Goal: Task Accomplishment & Management: Use online tool/utility

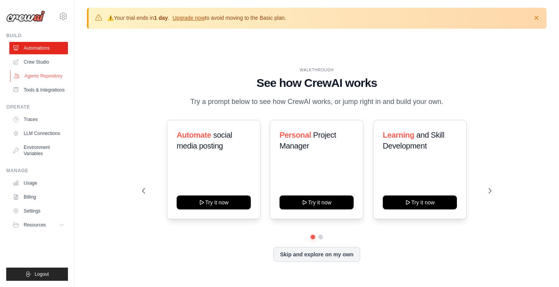
click at [41, 77] on link "Agents Repository" at bounding box center [39, 76] width 59 height 12
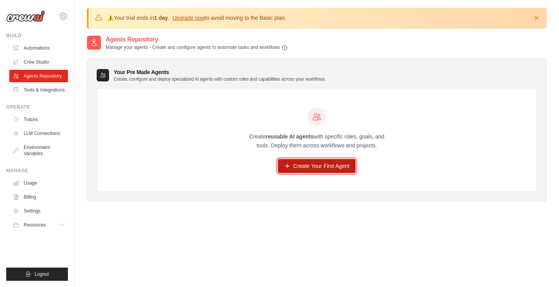
click at [305, 170] on link "Create Your First Agent" at bounding box center [317, 166] width 78 height 14
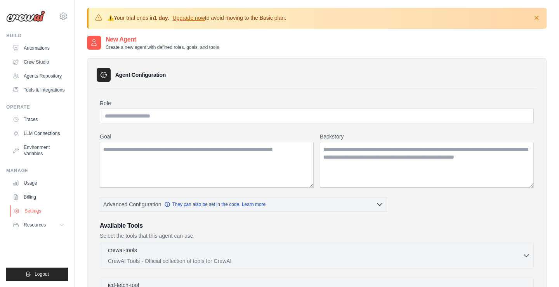
click at [34, 209] on link "Settings" at bounding box center [39, 211] width 59 height 12
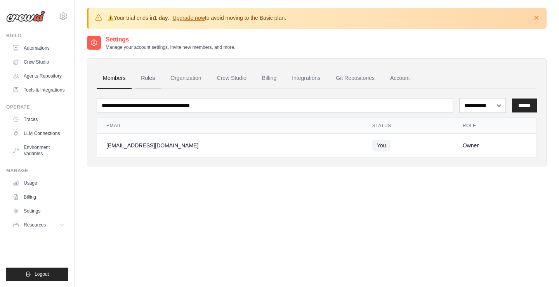
click at [151, 77] on link "Roles" at bounding box center [148, 78] width 26 height 21
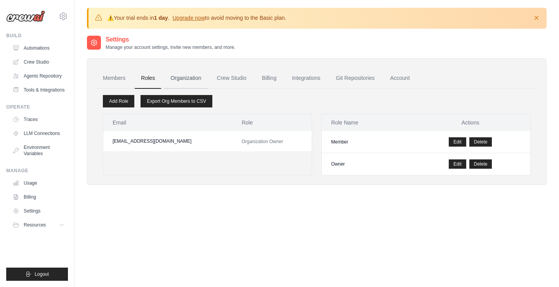
click at [194, 78] on link "Organization" at bounding box center [185, 78] width 43 height 21
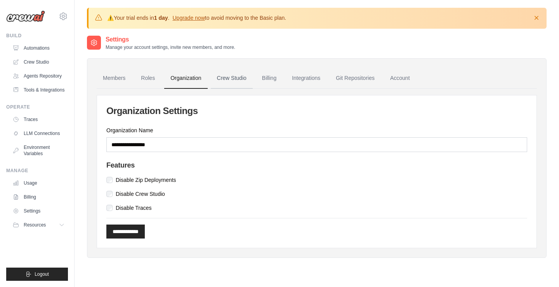
click at [230, 78] on link "Crew Studio" at bounding box center [232, 78] width 42 height 21
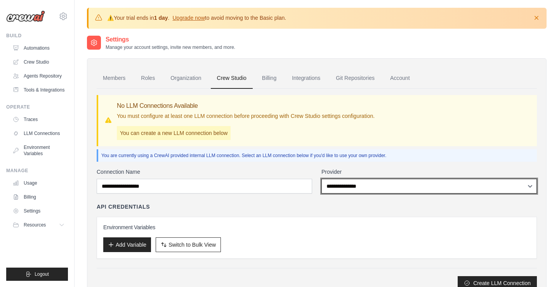
click at [321, 179] on select "**********" at bounding box center [428, 186] width 215 height 15
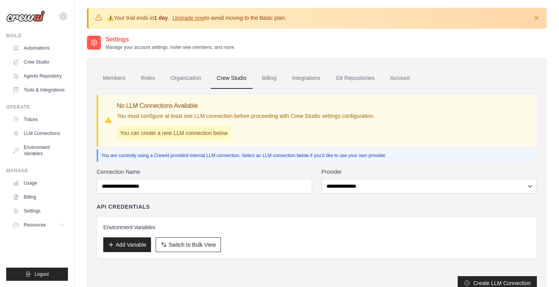
click at [413, 158] on p "You are currently using a CrewAI provided internal LLM connection. Select an LL…" at bounding box center [317, 156] width 432 height 6
click at [271, 78] on link "Billing" at bounding box center [269, 78] width 27 height 21
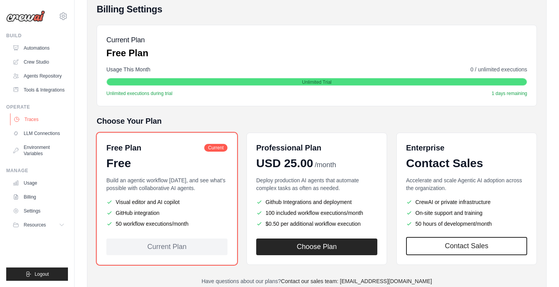
scroll to position [78, 0]
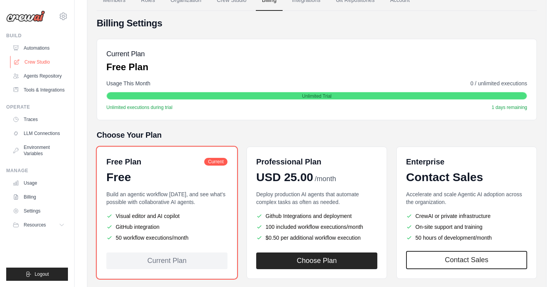
click at [38, 62] on link "Crew Studio" at bounding box center [39, 62] width 59 height 12
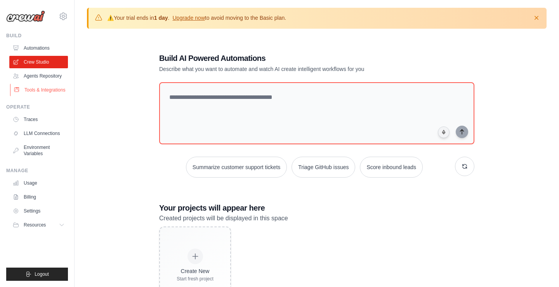
click at [46, 88] on link "Tools & Integrations" at bounding box center [39, 90] width 59 height 12
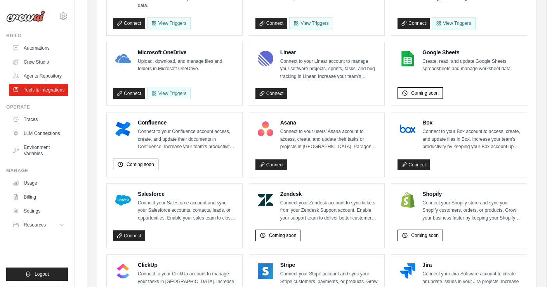
scroll to position [126, 0]
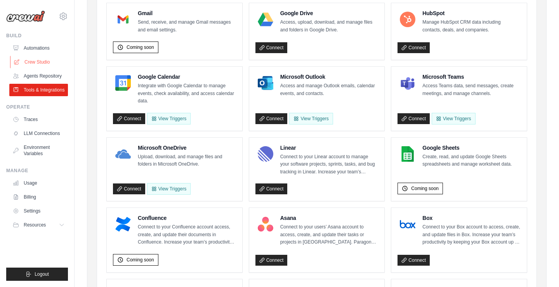
click at [40, 61] on link "Crew Studio" at bounding box center [39, 62] width 59 height 12
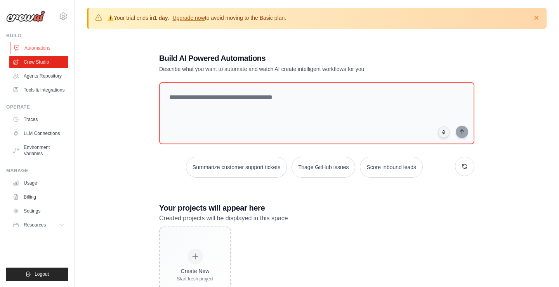
click at [38, 47] on link "Automations" at bounding box center [39, 48] width 59 height 12
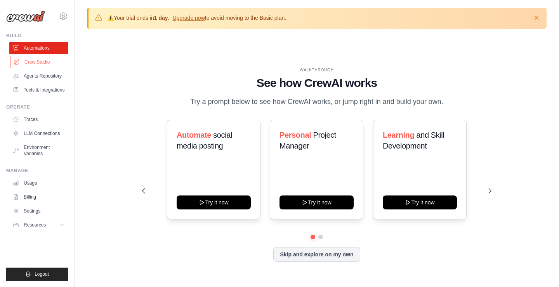
click at [34, 64] on link "Crew Studio" at bounding box center [39, 62] width 59 height 12
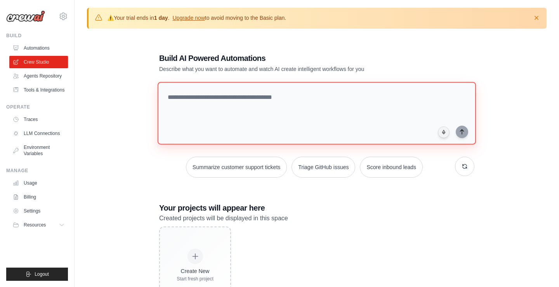
click at [292, 118] on textarea at bounding box center [317, 113] width 318 height 63
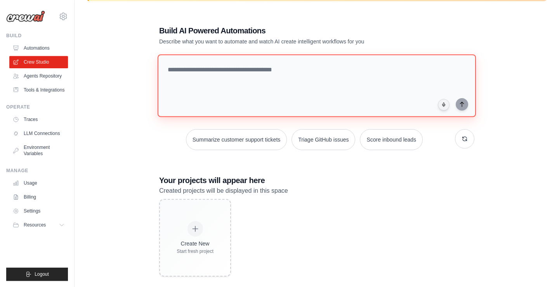
scroll to position [42, 0]
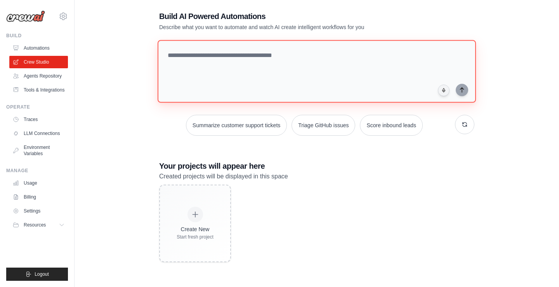
click at [249, 66] on textarea at bounding box center [317, 71] width 318 height 63
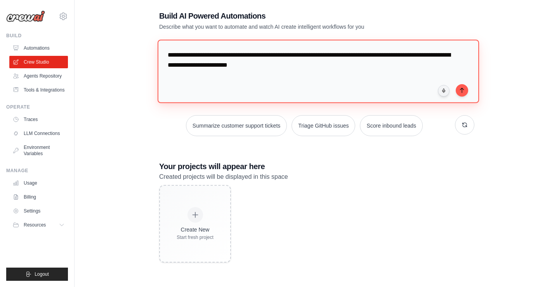
type textarea "**********"
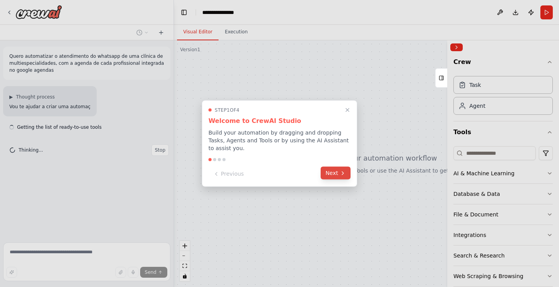
click at [341, 171] on icon at bounding box center [343, 173] width 6 height 6
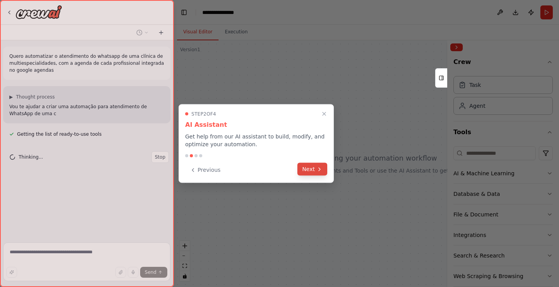
click at [312, 168] on button "Next" at bounding box center [312, 169] width 30 height 13
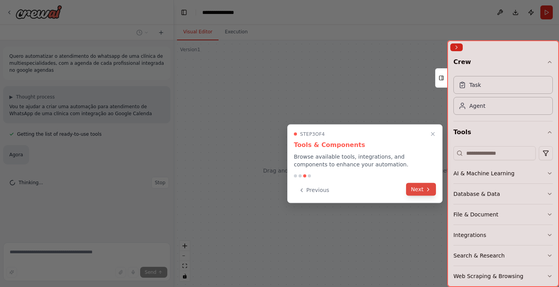
click at [425, 194] on button "Next" at bounding box center [421, 189] width 30 height 13
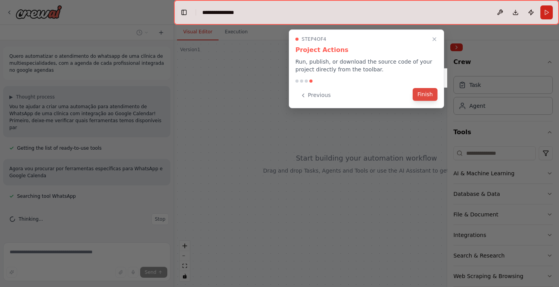
click at [431, 97] on button "Finish" at bounding box center [425, 94] width 25 height 13
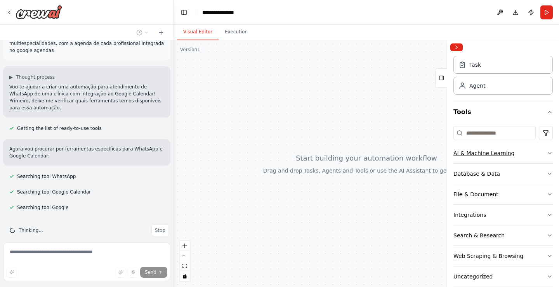
scroll to position [33, 0]
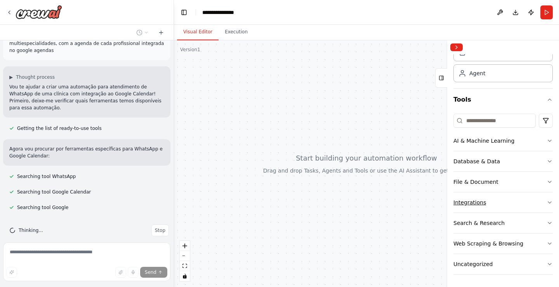
click at [546, 202] on button "Integrations" at bounding box center [502, 203] width 99 height 20
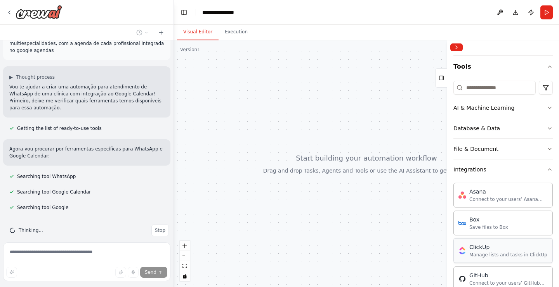
scroll to position [63, 0]
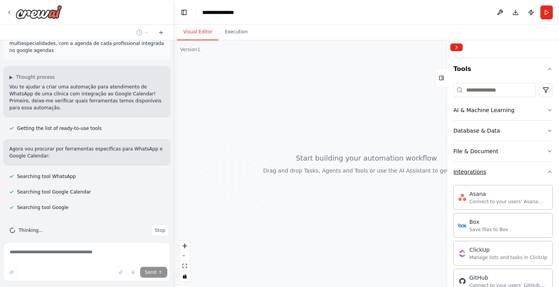
click at [549, 171] on icon "button" at bounding box center [549, 172] width 6 height 6
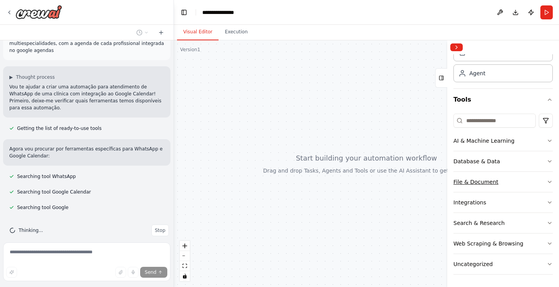
click at [511, 186] on button "File & Document" at bounding box center [502, 182] width 99 height 20
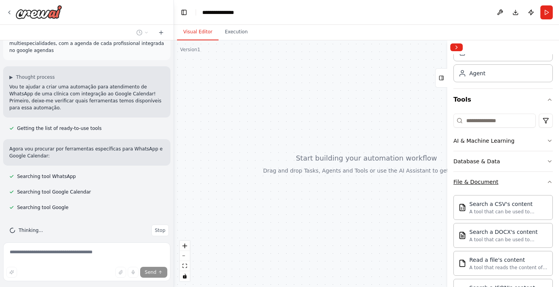
click at [512, 182] on button "File & Document" at bounding box center [502, 182] width 99 height 20
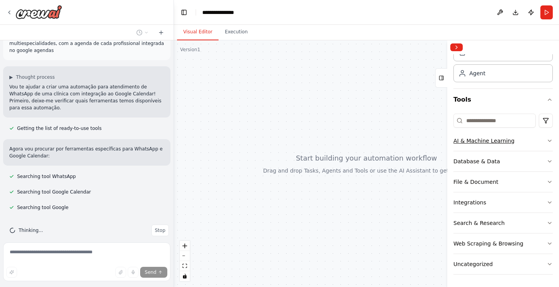
click at [523, 140] on button "AI & Machine Learning" at bounding box center [502, 141] width 99 height 20
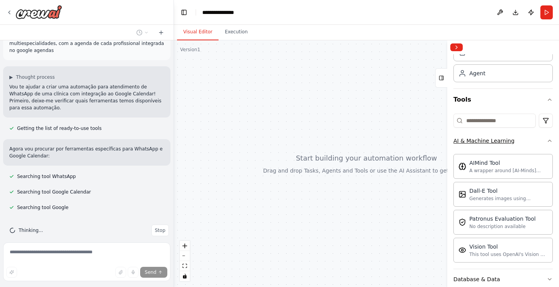
click at [523, 140] on button "AI & Machine Learning" at bounding box center [502, 141] width 99 height 20
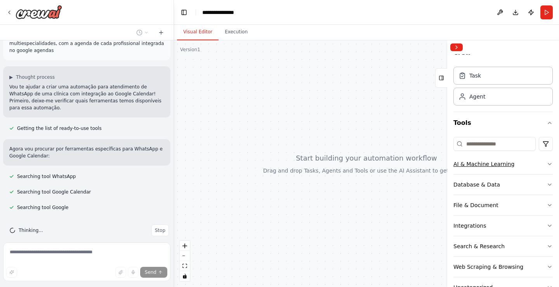
scroll to position [0, 0]
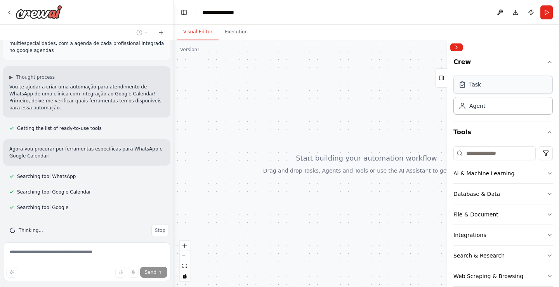
click at [485, 87] on div "Task" at bounding box center [502, 85] width 99 height 18
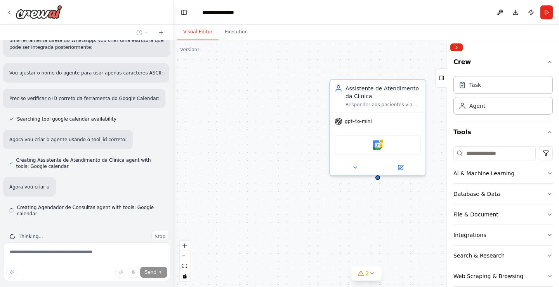
scroll to position [411, 0]
click at [457, 47] on button "Collapse right sidebar" at bounding box center [456, 47] width 12 height 8
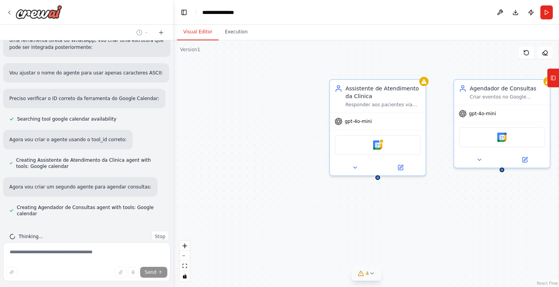
click at [372, 274] on icon at bounding box center [371, 274] width 3 height 2
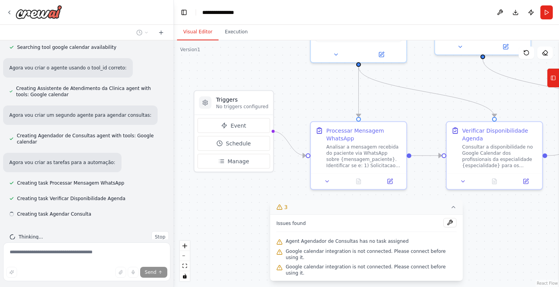
scroll to position [483, 0]
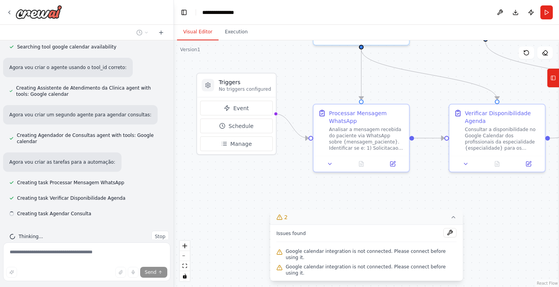
drag, startPoint x: 330, startPoint y: 194, endPoint x: 312, endPoint y: 66, distance: 129.7
click at [312, 66] on div ".deletable-edge-delete-btn { width: 20px; height: 20px; border: 0px solid #ffff…" at bounding box center [366, 163] width 385 height 247
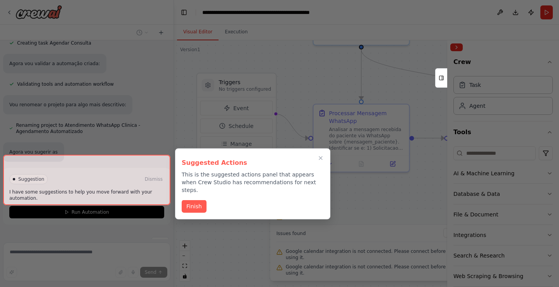
scroll to position [654, 0]
click at [192, 199] on button "Finish" at bounding box center [194, 205] width 25 height 13
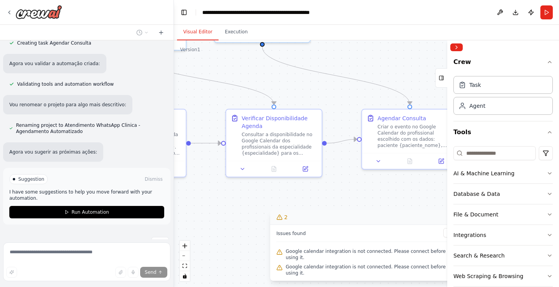
drag, startPoint x: 406, startPoint y: 202, endPoint x: 183, endPoint y: 207, distance: 223.2
click at [183, 207] on div ".deletable-edge-delete-btn { width: 20px; height: 20px; border: 0px solid #ffff…" at bounding box center [366, 163] width 385 height 247
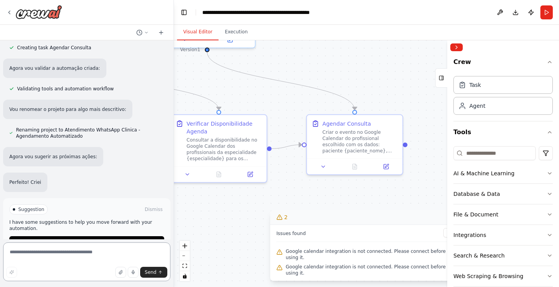
scroll to position [649, 0]
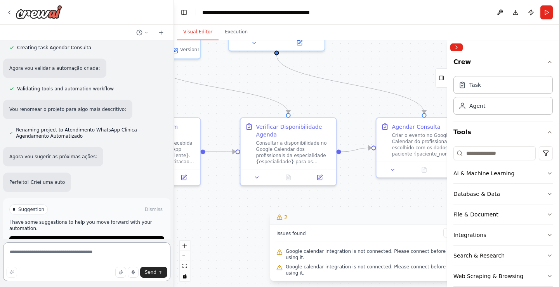
drag, startPoint x: 346, startPoint y: 198, endPoint x: 394, endPoint y: 208, distance: 48.7
click at [393, 208] on div ".deletable-edge-delete-btn { width: 20px; height: 20px; border: 0px solid #ffff…" at bounding box center [366, 163] width 385 height 247
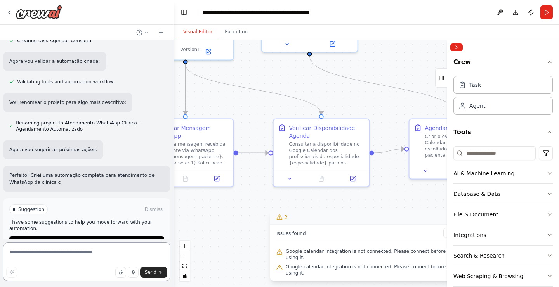
scroll to position [656, 0]
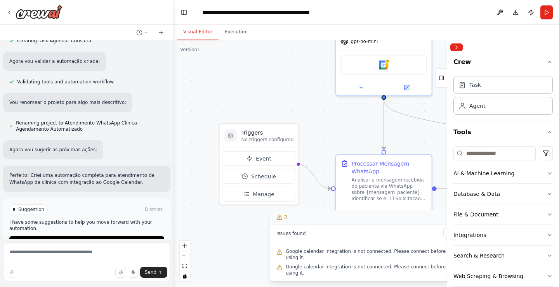
drag, startPoint x: 212, startPoint y: 204, endPoint x: 410, endPoint y: 239, distance: 201.5
click at [410, 239] on div ".deletable-edge-delete-btn { width: 20px; height: 20px; border: 0px solid #ffff…" at bounding box center [366, 163] width 385 height 247
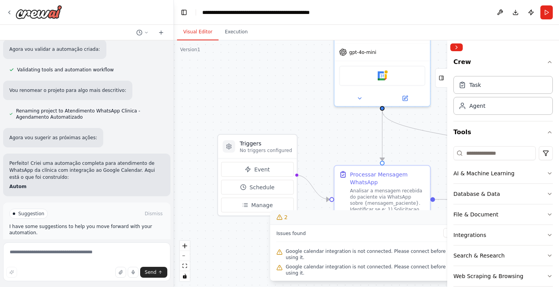
drag, startPoint x: 286, startPoint y: 85, endPoint x: 278, endPoint y: 109, distance: 25.0
click at [278, 109] on div ".deletable-edge-delete-btn { width: 20px; height: 20px; border: 0px solid #ffff…" at bounding box center [366, 163] width 385 height 247
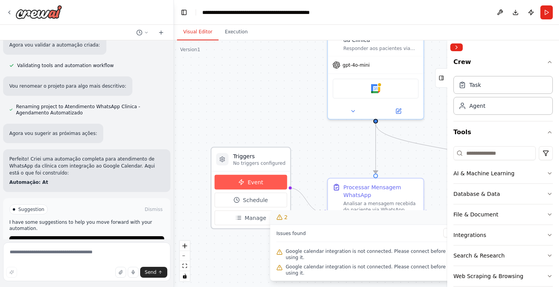
scroll to position [673, 0]
click at [254, 184] on span "Event" at bounding box center [256, 183] width 16 height 8
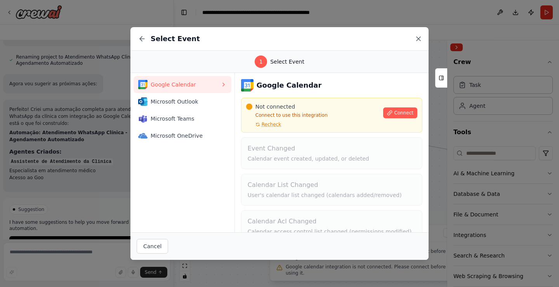
scroll to position [722, 0]
click at [422, 40] on icon at bounding box center [419, 39] width 8 height 8
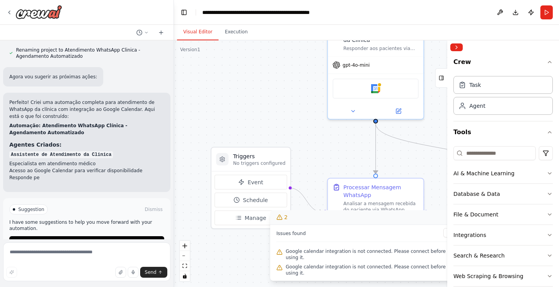
scroll to position [729, 0]
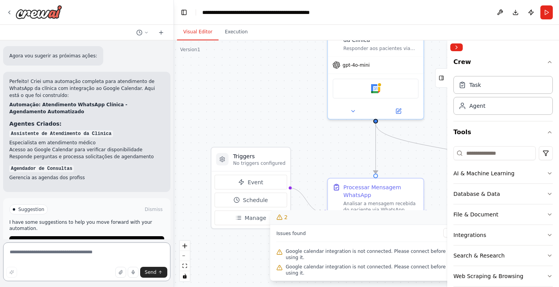
click at [87, 256] on textarea at bounding box center [86, 262] width 167 height 39
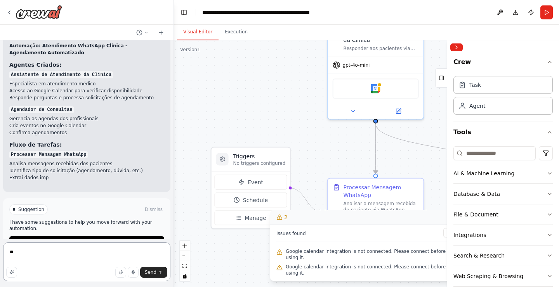
scroll to position [809, 0]
type textarea "*"
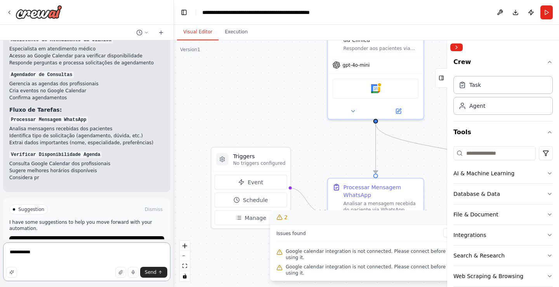
scroll to position [844, 0]
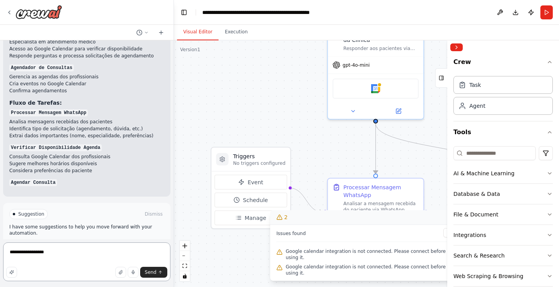
type textarea "**********"
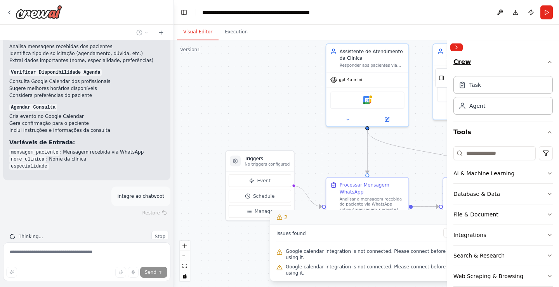
scroll to position [926, 0]
click at [458, 46] on button "Collapse right sidebar" at bounding box center [456, 47] width 12 height 8
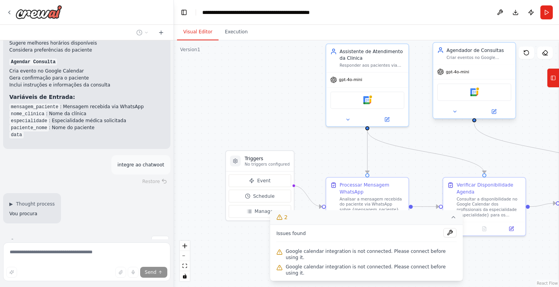
click at [465, 54] on div "Agendador de Consultas Criar eventos no Google Calendar dos profissionais quand…" at bounding box center [478, 53] width 65 height 13
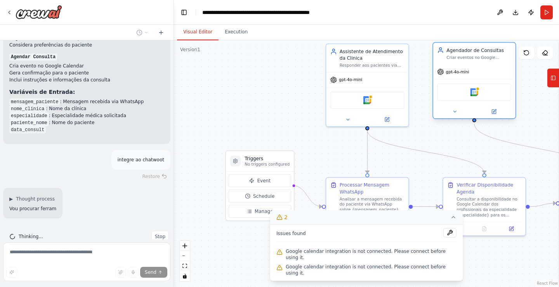
click at [465, 54] on div "Agendador de Consultas Criar eventos no Google Calendar dos profissionais quand…" at bounding box center [478, 53] width 65 height 13
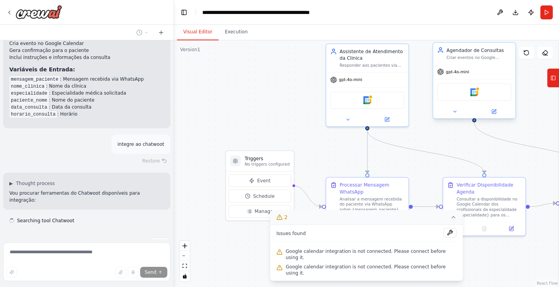
click at [458, 117] on div at bounding box center [474, 111] width 82 height 13
click at [454, 110] on icon at bounding box center [454, 111] width 5 height 5
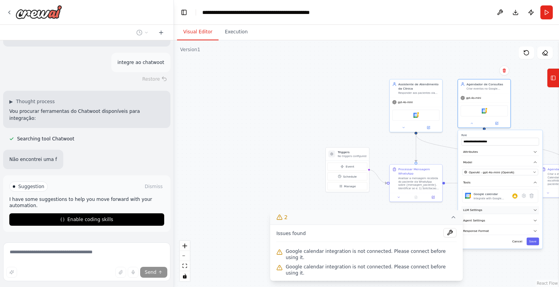
scroll to position [1113, 0]
click at [536, 210] on icon "button" at bounding box center [535, 210] width 4 height 4
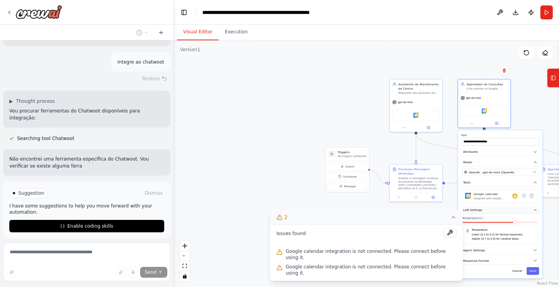
click at [536, 210] on icon "button" at bounding box center [535, 210] width 2 height 1
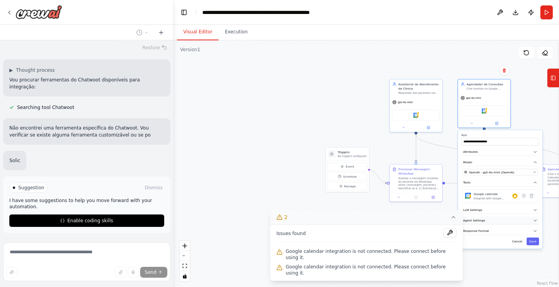
click at [535, 219] on icon "button" at bounding box center [535, 221] width 4 height 4
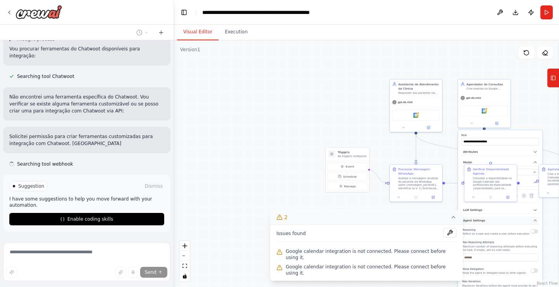
click at [535, 219] on icon "button" at bounding box center [535, 221] width 4 height 4
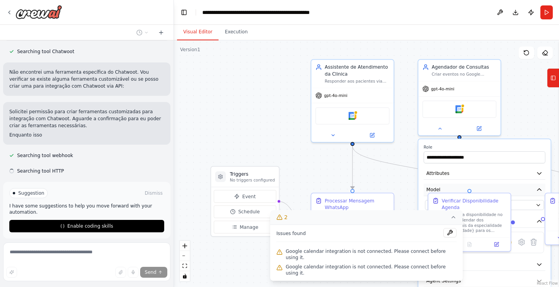
scroll to position [1246, 0]
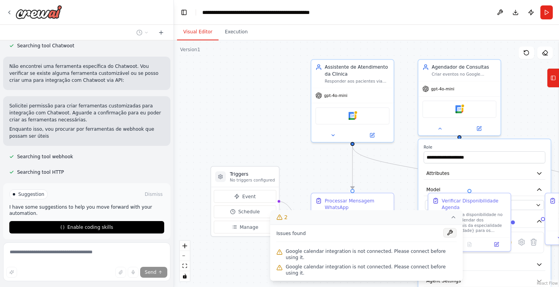
click at [444, 238] on button at bounding box center [449, 232] width 13 height 9
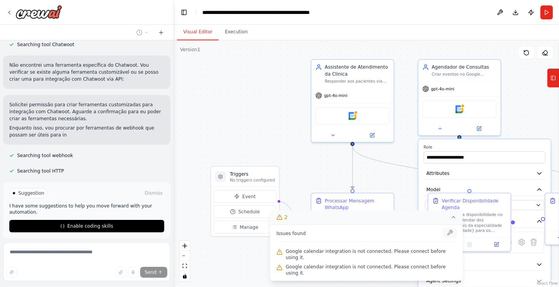
scroll to position [1253, 0]
click at [452, 218] on icon at bounding box center [453, 218] width 3 height 2
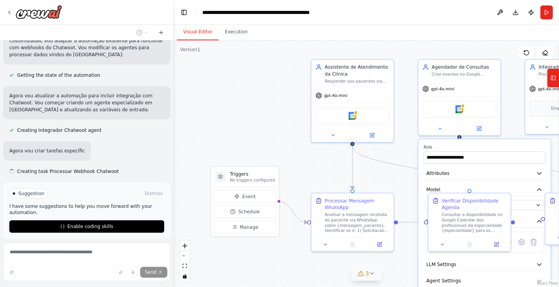
scroll to position [1460, 0]
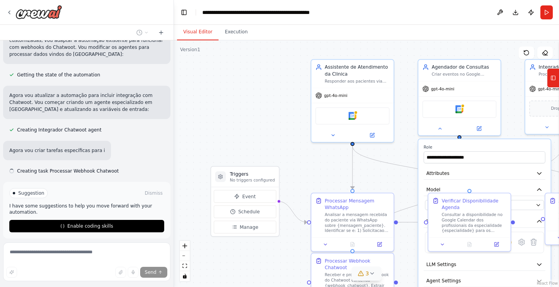
click at [398, 186] on div ".deletable-edge-delete-btn { width: 20px; height: 20px; border: 0px solid #ffff…" at bounding box center [366, 163] width 385 height 247
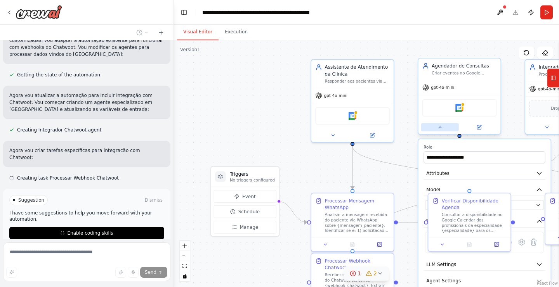
click at [444, 132] on div at bounding box center [459, 127] width 82 height 13
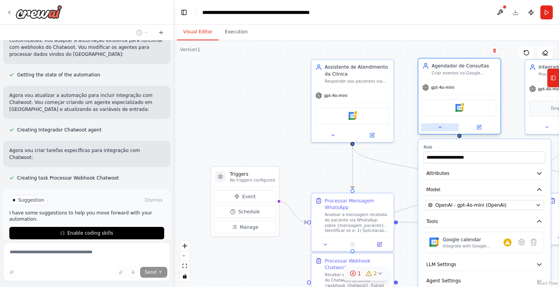
click at [440, 128] on icon at bounding box center [439, 127] width 5 height 5
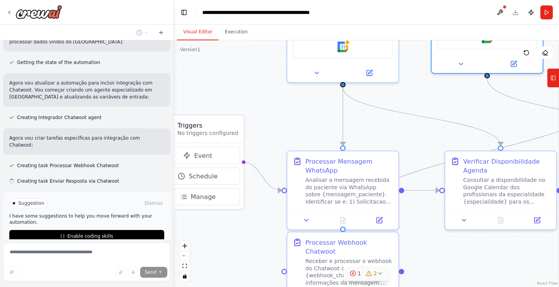
scroll to position [1475, 0]
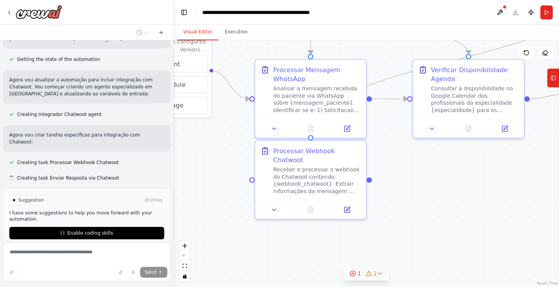
drag, startPoint x: 417, startPoint y: 256, endPoint x: 371, endPoint y: 151, distance: 115.1
click at [371, 151] on div ".deletable-edge-delete-btn { width: 20px; height: 20px; border: 0px solid #ffff…" at bounding box center [366, 163] width 385 height 247
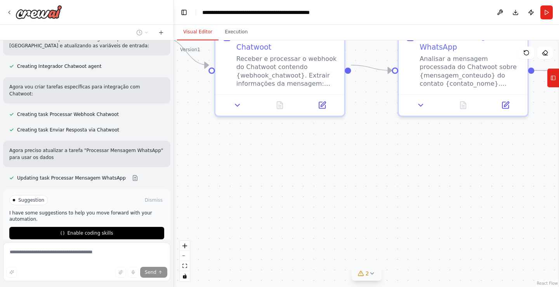
scroll to position [1523, 0]
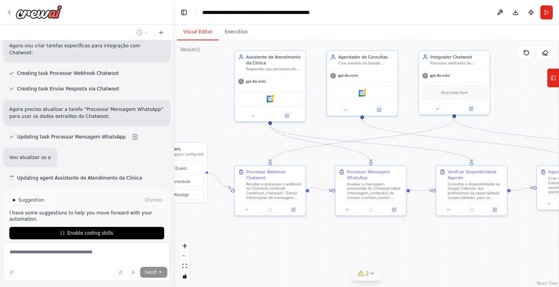
drag, startPoint x: 348, startPoint y: 159, endPoint x: 285, endPoint y: 229, distance: 94.3
click at [285, 229] on div ".deletable-edge-delete-btn { width: 20px; height: 20px; border: 0px solid #ffff…" at bounding box center [366, 163] width 385 height 247
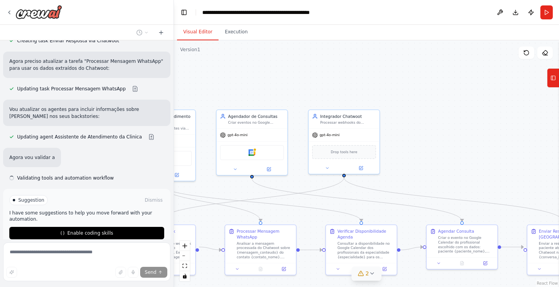
scroll to position [1613, 0]
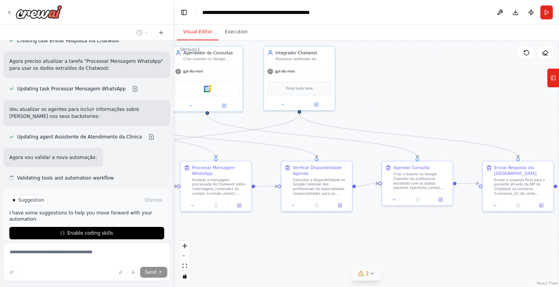
drag, startPoint x: 520, startPoint y: 111, endPoint x: 364, endPoint y: 106, distance: 156.5
click at [364, 106] on div ".deletable-edge-delete-btn { width: 20px; height: 20px; border: 0px solid #ffff…" at bounding box center [366, 163] width 385 height 247
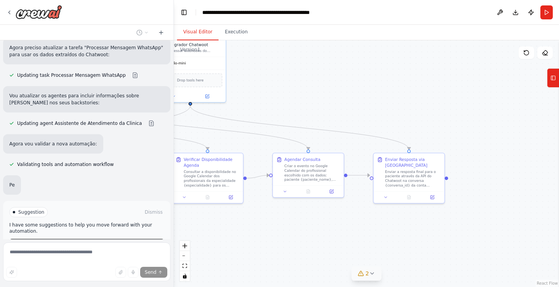
drag, startPoint x: 477, startPoint y: 112, endPoint x: 363, endPoint y: 103, distance: 114.8
click at [363, 103] on div ".deletable-edge-delete-btn { width: 20px; height: 20px; border: 0px solid #ffff…" at bounding box center [366, 163] width 385 height 247
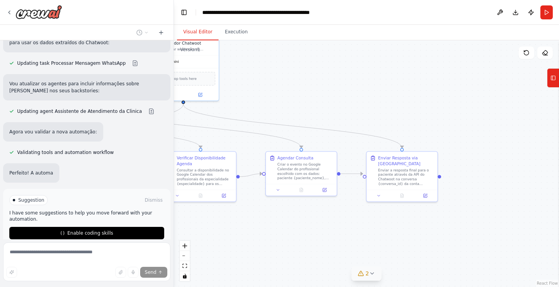
scroll to position [1638, 0]
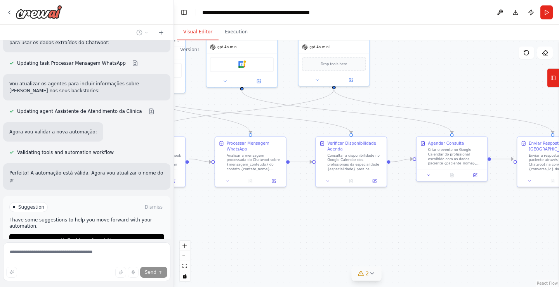
drag, startPoint x: 323, startPoint y: 111, endPoint x: 495, endPoint y: 98, distance: 172.8
click at [489, 97] on div ".deletable-edge-delete-btn { width: 20px; height: 20px; border: 0px solid #ffff…" at bounding box center [366, 163] width 385 height 247
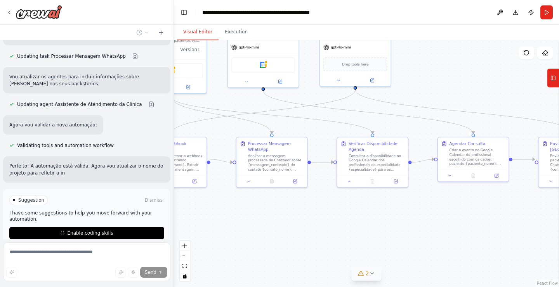
scroll to position [1645, 0]
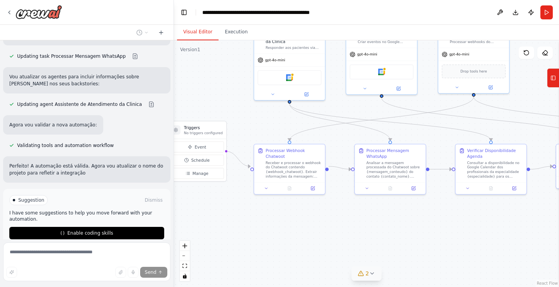
drag, startPoint x: 402, startPoint y: 100, endPoint x: 527, endPoint y: 107, distance: 124.4
click at [527, 107] on div ".deletable-edge-delete-btn { width: 20px; height: 20px; border: 0px solid #ffff…" at bounding box center [366, 163] width 385 height 247
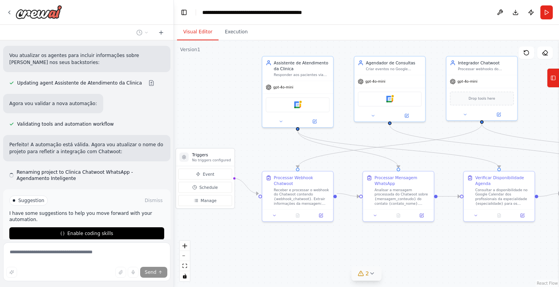
scroll to position [1667, 0]
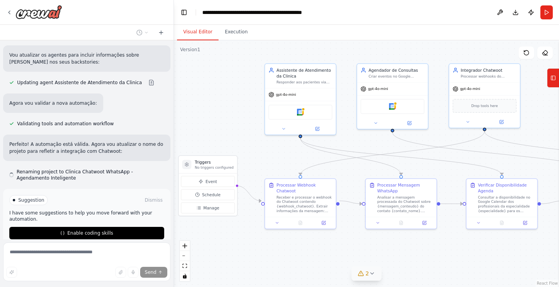
drag, startPoint x: 208, startPoint y: 71, endPoint x: 219, endPoint y: 106, distance: 36.2
click at [219, 106] on div ".deletable-edge-delete-btn { width: 20px; height: 20px; border: 0px solid #ffff…" at bounding box center [366, 163] width 385 height 247
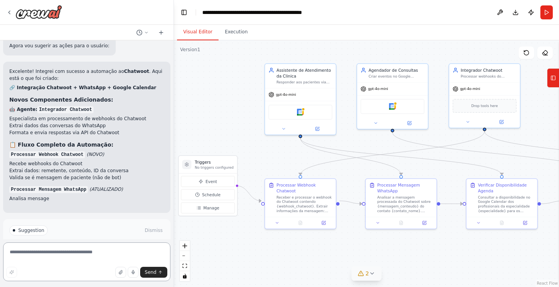
scroll to position [1820, 0]
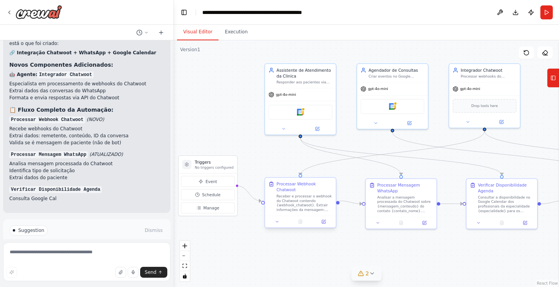
click at [308, 199] on div "Receber e processar o webhook do Chatwoot contendo {webhook_chatwoot}. Extrair …" at bounding box center [304, 203] width 56 height 18
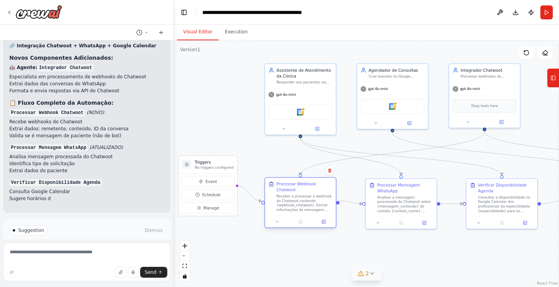
click at [308, 199] on div "Receber e processar o webhook do Chatwoot contendo {webhook_chatwoot}. Extrair …" at bounding box center [304, 203] width 56 height 18
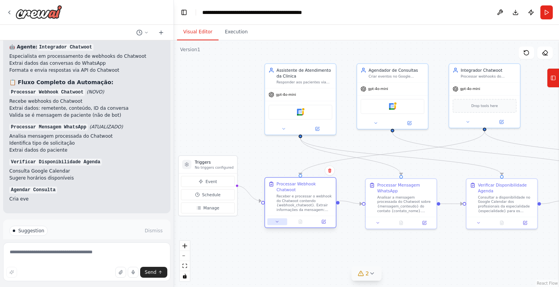
click at [279, 220] on icon at bounding box center [277, 222] width 5 height 5
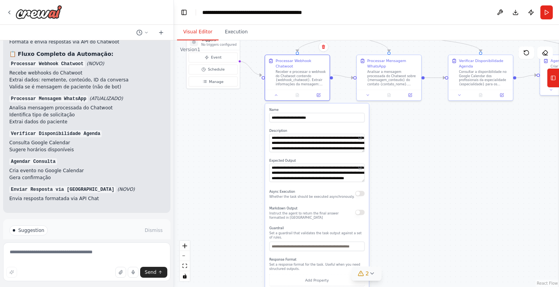
drag, startPoint x: 246, startPoint y: 257, endPoint x: 247, endPoint y: 137, distance: 120.7
click at [247, 137] on div ".deletable-edge-delete-btn { width: 20px; height: 20px; border: 0px solid #ffff…" at bounding box center [366, 163] width 385 height 247
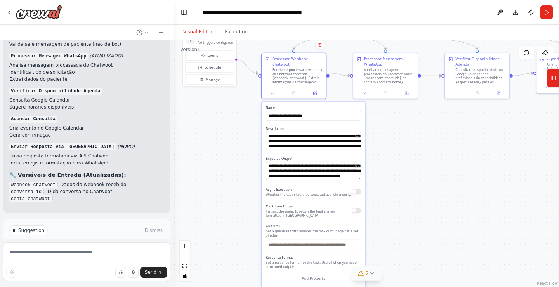
scroll to position [1953, 0]
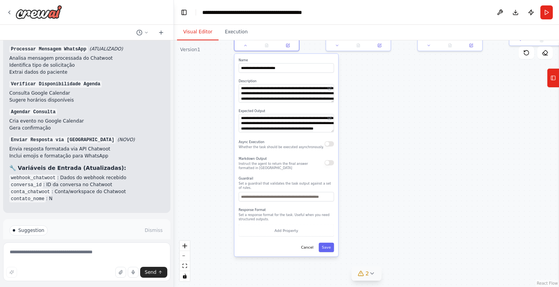
drag, startPoint x: 410, startPoint y: 214, endPoint x: 380, endPoint y: 164, distance: 58.4
click at [380, 164] on div ".deletable-edge-delete-btn { width: 20px; height: 20px; border: 0px solid #ffff…" at bounding box center [366, 163] width 385 height 247
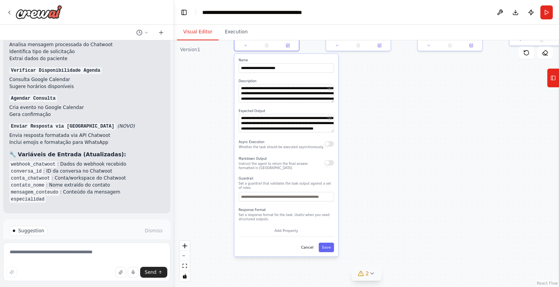
scroll to position [1974, 0]
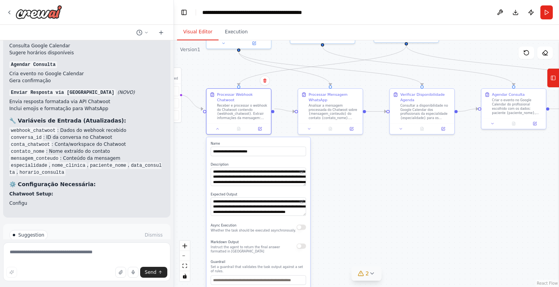
drag, startPoint x: 380, startPoint y: 113, endPoint x: 352, endPoint y: 196, distance: 88.0
click at [352, 196] on div ".deletable-edge-delete-btn { width: 20px; height: 20px; border: 0px solid #ffff…" at bounding box center [366, 163] width 385 height 247
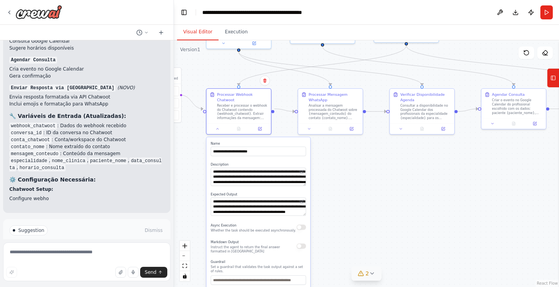
scroll to position [2012, 0]
click at [375, 274] on button "2" at bounding box center [367, 274] width 30 height 14
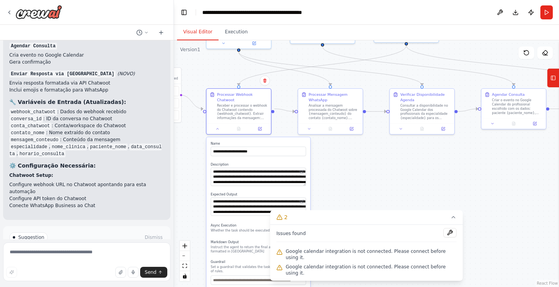
click at [408, 177] on div ".deletable-edge-delete-btn { width: 20px; height: 20px; border: 0px solid #ffff…" at bounding box center [366, 163] width 385 height 247
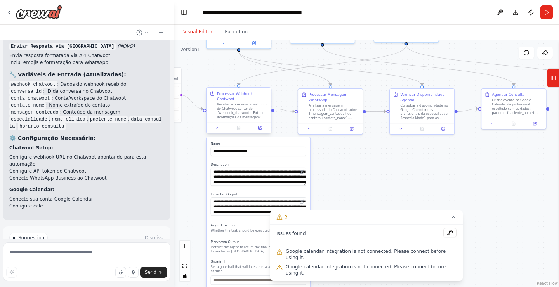
scroll to position [2054, 0]
click at [217, 126] on icon at bounding box center [217, 128] width 4 height 4
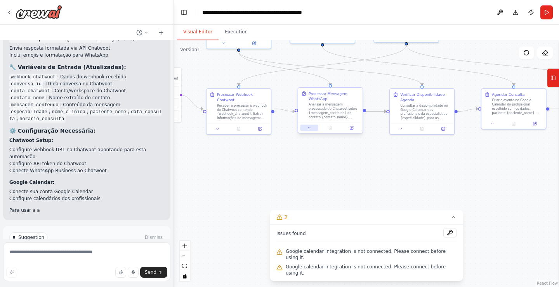
scroll to position [2061, 0]
click at [307, 128] on icon at bounding box center [309, 128] width 4 height 4
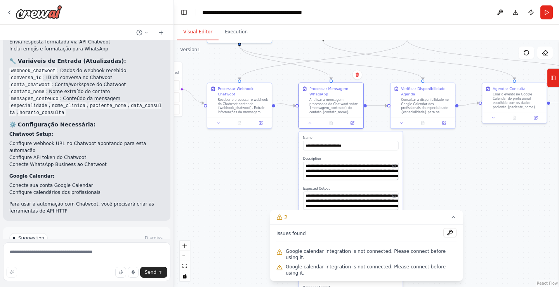
scroll to position [2068, 0]
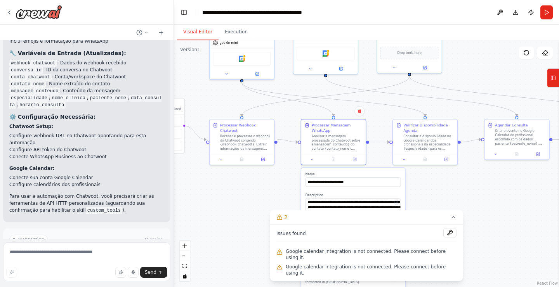
drag, startPoint x: 284, startPoint y: 200, endPoint x: 287, endPoint y: 233, distance: 32.8
click at [287, 233] on div ".deletable-edge-delete-btn { width: 20px; height: 20px; border: 0px solid #ffff…" at bounding box center [366, 163] width 385 height 247
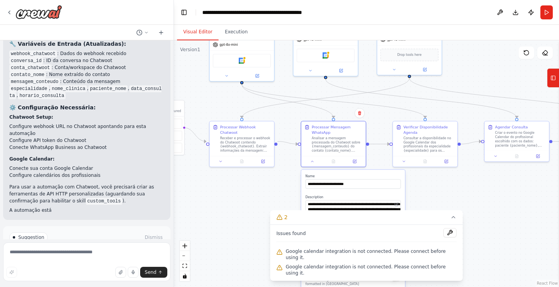
scroll to position [2085, 0]
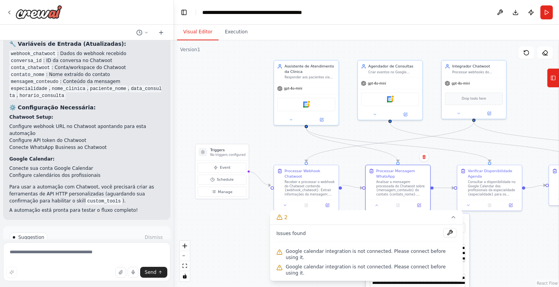
drag, startPoint x: 221, startPoint y: 99, endPoint x: 286, endPoint y: 143, distance: 77.9
click at [286, 143] on div ".deletable-edge-delete-btn { width: 20px; height: 20px; border: 0px solid #ffff…" at bounding box center [366, 163] width 385 height 247
click at [94, 264] on button "Run Automation" at bounding box center [86, 270] width 155 height 12
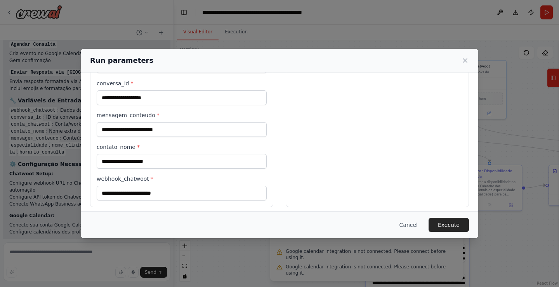
scroll to position [215, 0]
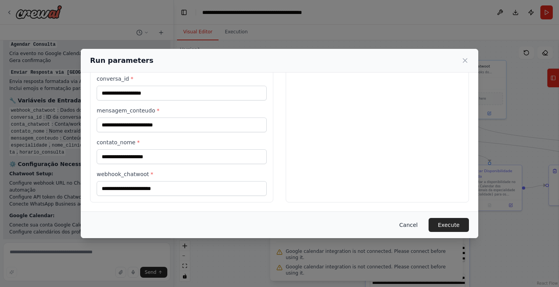
click at [406, 227] on button "Cancel" at bounding box center [408, 225] width 31 height 14
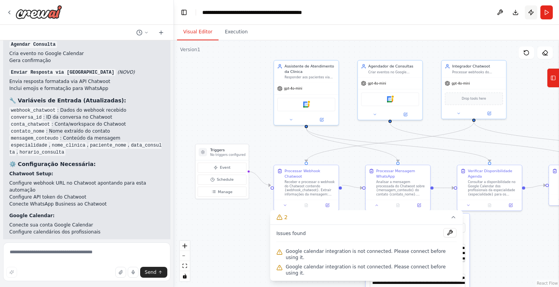
click at [531, 15] on button "Publish" at bounding box center [531, 12] width 12 height 14
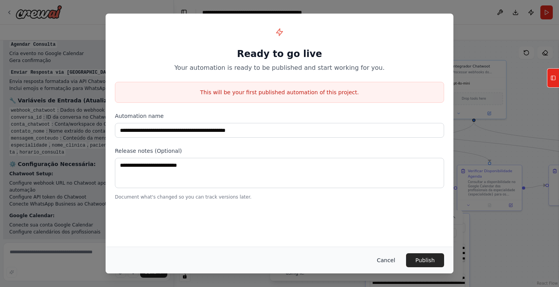
click at [390, 260] on button "Cancel" at bounding box center [386, 260] width 31 height 14
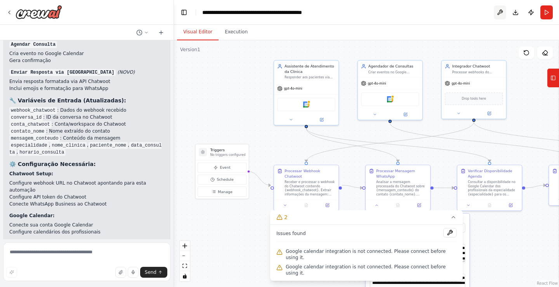
click at [498, 12] on button at bounding box center [500, 12] width 12 height 14
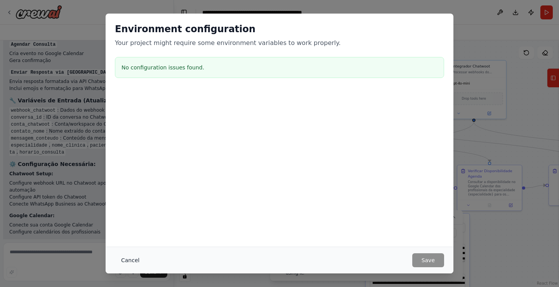
click at [128, 258] on button "Cancel" at bounding box center [130, 260] width 31 height 14
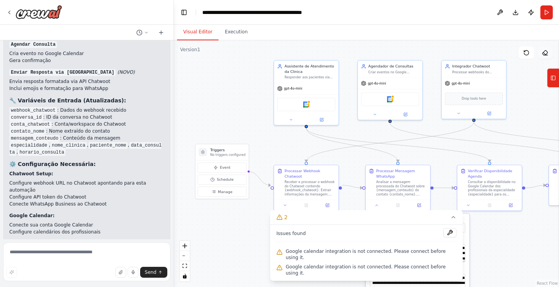
click at [550, 55] on button at bounding box center [545, 53] width 16 height 12
click at [546, 53] on icon at bounding box center [545, 53] width 6 height 6
click at [487, 84] on div "gpt-4o-mini" at bounding box center [474, 82] width 64 height 12
click at [498, 53] on icon at bounding box center [500, 51] width 5 height 5
click at [471, 55] on button "Confirm" at bounding box center [478, 51] width 28 height 9
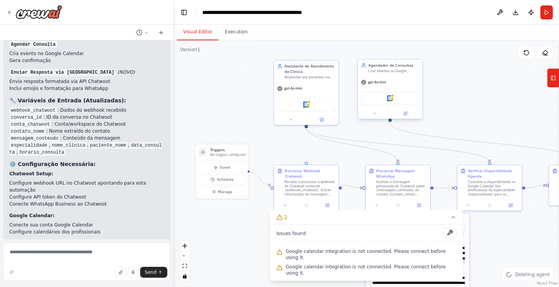
click at [417, 73] on div "Criar eventos no Google Calendar dos profissionais quando uma consulta for conf…" at bounding box center [393, 71] width 51 height 4
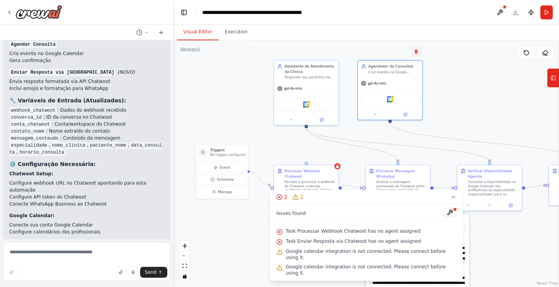
click at [418, 54] on icon at bounding box center [416, 51] width 5 height 5
click at [395, 53] on button "Confirm" at bounding box center [394, 51] width 28 height 9
click at [328, 78] on div "Responder aos pacientes via WhatsApp, agendar consultas verificando disponibili…" at bounding box center [310, 76] width 51 height 4
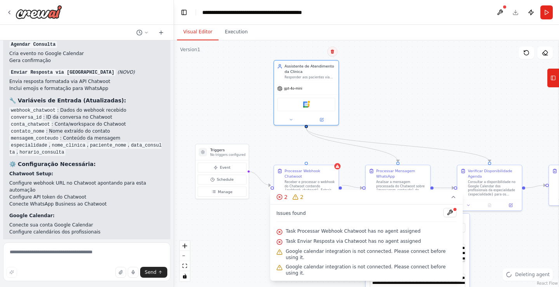
click at [334, 54] on button at bounding box center [332, 52] width 10 height 10
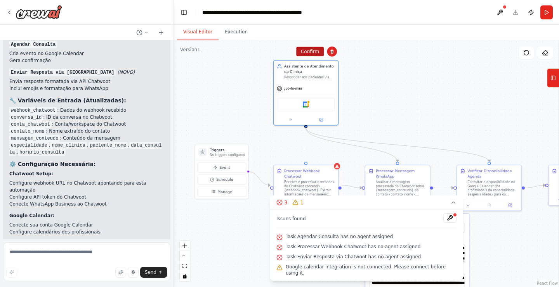
click at [315, 52] on button "Confirm" at bounding box center [310, 51] width 28 height 9
click at [233, 156] on p "No triggers configured" at bounding box center [227, 155] width 35 height 4
click at [314, 179] on div "Receber e processar o webhook do Chatwoot contendo {webhook_chatwoot}. Extrair …" at bounding box center [309, 187] width 51 height 17
click at [334, 155] on button at bounding box center [332, 157] width 10 height 10
click at [313, 158] on button "Confirm" at bounding box center [310, 157] width 28 height 9
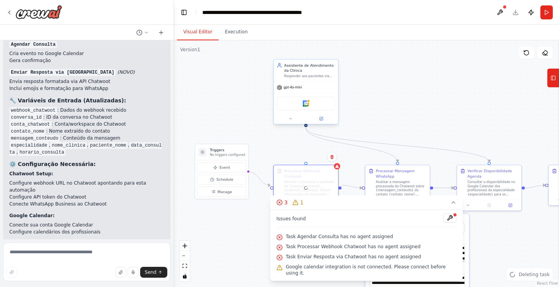
click at [323, 86] on div "gpt-4o-mini" at bounding box center [306, 88] width 64 height 12
click at [331, 54] on button at bounding box center [332, 52] width 10 height 10
click at [313, 53] on button "Confirm" at bounding box center [310, 51] width 28 height 9
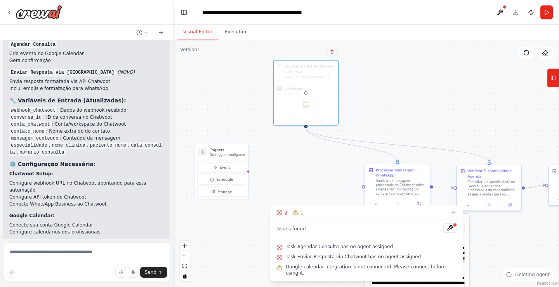
click at [406, 176] on div "Processar Mensagem WhatsApp" at bounding box center [401, 172] width 51 height 10
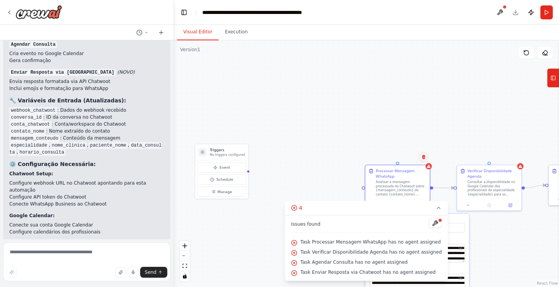
click at [427, 160] on button at bounding box center [423, 157] width 10 height 10
click at [405, 158] on button "Confirm" at bounding box center [402, 157] width 28 height 9
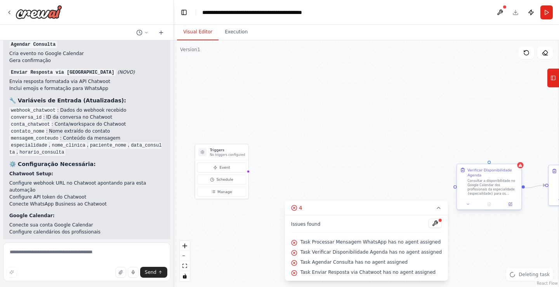
click at [488, 179] on div "Verificar Disponibilidade Agenda Consultar a disponibilidade no Google Calendar…" at bounding box center [492, 181] width 51 height 28
click at [515, 159] on icon at bounding box center [515, 157] width 3 height 4
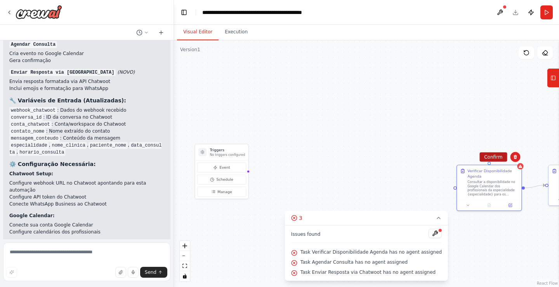
click at [498, 159] on button "Confirm" at bounding box center [493, 157] width 28 height 9
click at [494, 158] on button "Confirm" at bounding box center [493, 157] width 28 height 9
click at [490, 158] on button "Confirm" at bounding box center [492, 157] width 28 height 9
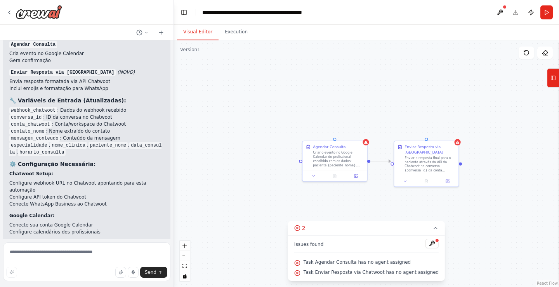
drag, startPoint x: 514, startPoint y: 172, endPoint x: 269, endPoint y: 148, distance: 246.1
click at [269, 148] on div ".deletable-edge-delete-btn { width: 20px; height: 20px; border: 0px solid #ffff…" at bounding box center [366, 163] width 385 height 247
click at [346, 158] on div "Criar o evento no Google Calendar do profissional escolhido com os dados: pacie…" at bounding box center [338, 158] width 51 height 17
click at [361, 135] on icon at bounding box center [360, 133] width 3 height 4
click at [344, 134] on button "Confirm" at bounding box center [339, 132] width 28 height 9
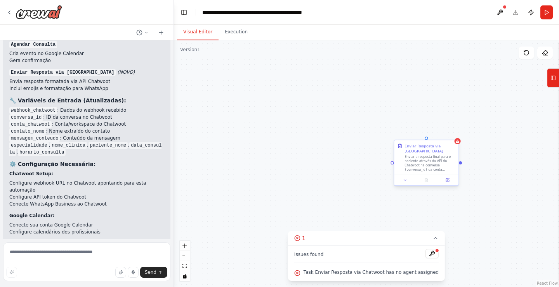
click at [419, 155] on div "Enviar a resposta final para o paciente através da API do Chatwoot na conversa …" at bounding box center [429, 163] width 51 height 17
click at [451, 135] on icon at bounding box center [452, 133] width 5 height 5
click at [434, 136] on button "Confirm" at bounding box center [430, 132] width 28 height 9
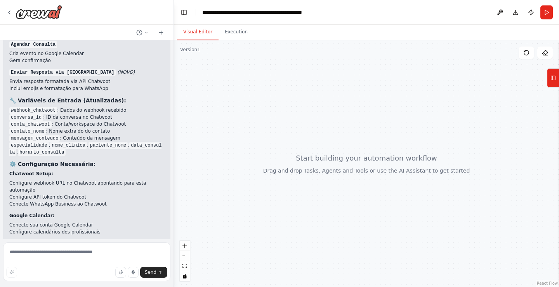
drag, startPoint x: 259, startPoint y: 129, endPoint x: 454, endPoint y: 133, distance: 194.9
click at [454, 133] on div at bounding box center [366, 163] width 385 height 247
drag, startPoint x: 272, startPoint y: 112, endPoint x: 288, endPoint y: 146, distance: 37.7
click at [288, 146] on div at bounding box center [366, 163] width 385 height 247
click at [554, 81] on icon at bounding box center [552, 78] width 5 height 12
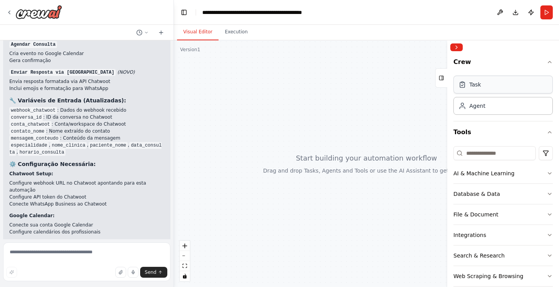
click at [493, 89] on div "Task" at bounding box center [502, 85] width 99 height 18
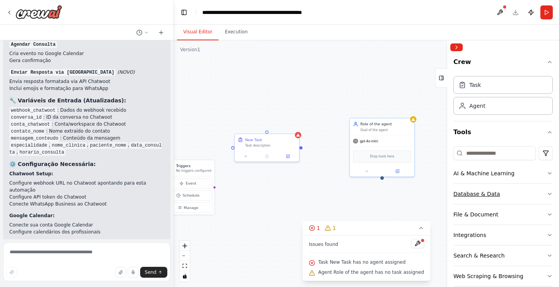
click at [545, 192] on button "Database & Data" at bounding box center [502, 194] width 99 height 20
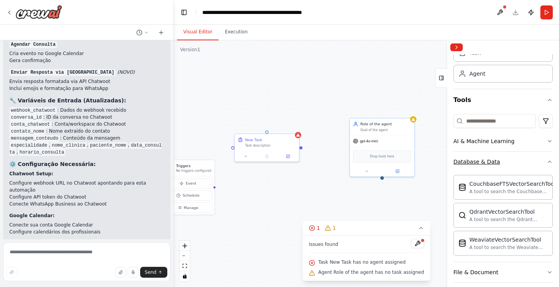
scroll to position [50, 0]
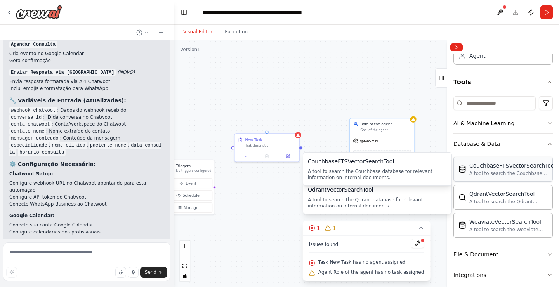
click at [486, 167] on div "CouchbaseFTSVectorSearchTool" at bounding box center [512, 166] width 86 height 8
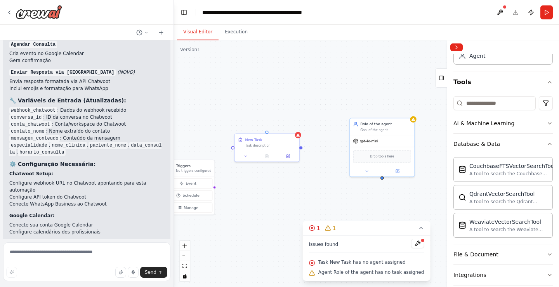
click at [398, 94] on div "Triggers No triggers configured Event Schedule Manage New Task Task description…" at bounding box center [366, 163] width 385 height 247
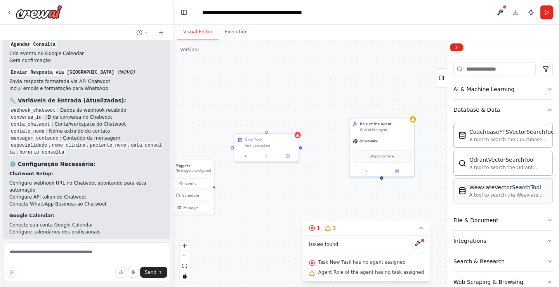
scroll to position [100, 0]
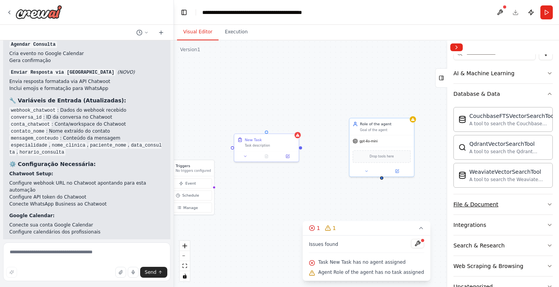
click at [498, 207] on button "File & Document" at bounding box center [502, 204] width 99 height 20
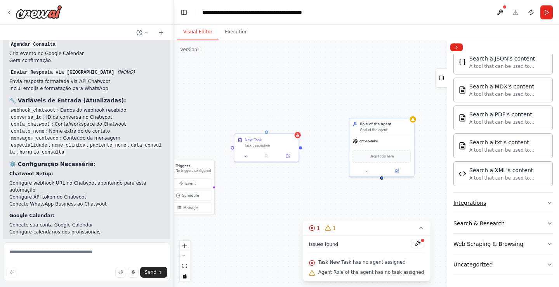
scroll to position [352, 0]
click at [507, 206] on button "Integrations" at bounding box center [502, 203] width 99 height 20
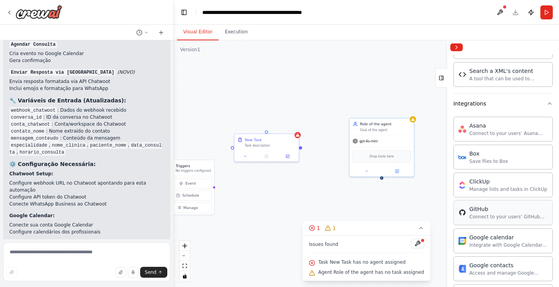
scroll to position [503, 0]
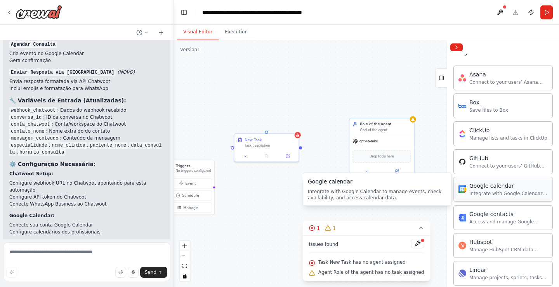
click at [493, 192] on div "Integrate with Google Calendar to manage events, check availability, and access…" at bounding box center [508, 194] width 78 height 6
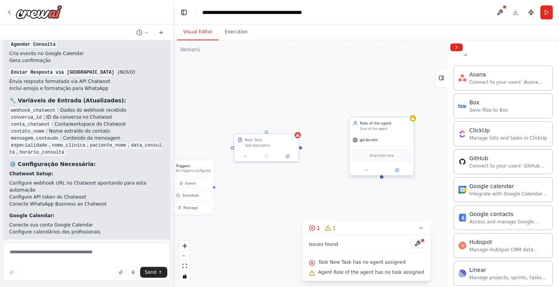
click at [387, 139] on div "gpt-4o-mini" at bounding box center [381, 140] width 64 height 12
click at [408, 110] on icon at bounding box center [407, 109] width 3 height 4
click at [390, 110] on button "Confirm" at bounding box center [385, 109] width 28 height 9
click at [383, 112] on button "Confirm" at bounding box center [385, 109] width 28 height 9
click at [407, 113] on button at bounding box center [407, 109] width 10 height 10
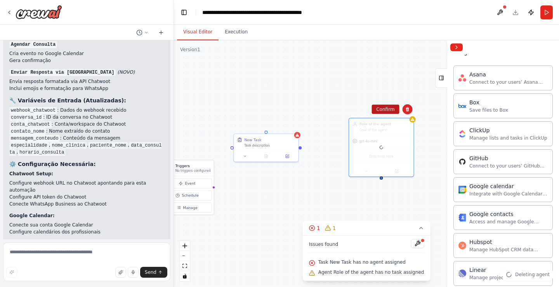
click at [389, 110] on div "Triggers No triggers configured Event Schedule Manage New Task Task description…" at bounding box center [366, 163] width 385 height 247
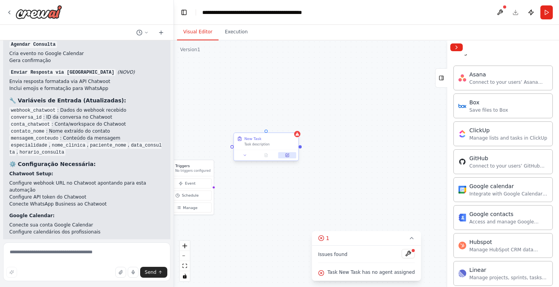
click at [280, 153] on button at bounding box center [287, 155] width 18 height 6
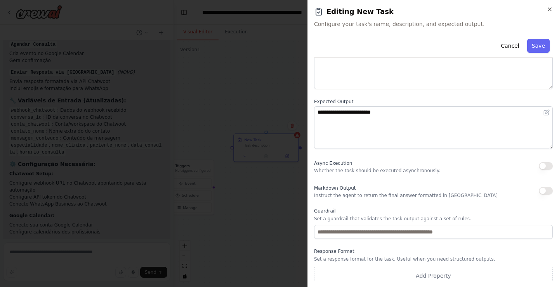
scroll to position [63, 0]
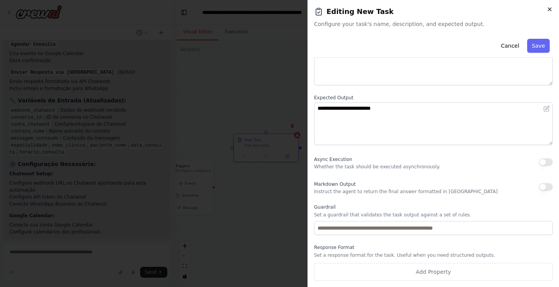
click at [547, 8] on icon "button" at bounding box center [549, 9] width 6 height 6
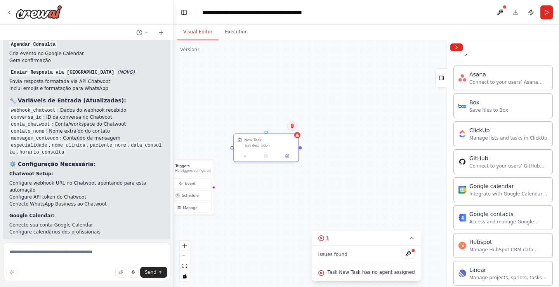
click at [293, 125] on icon at bounding box center [292, 126] width 3 height 4
click at [272, 125] on button "Confirm" at bounding box center [270, 125] width 28 height 9
